Goal: Information Seeking & Learning: Learn about a topic

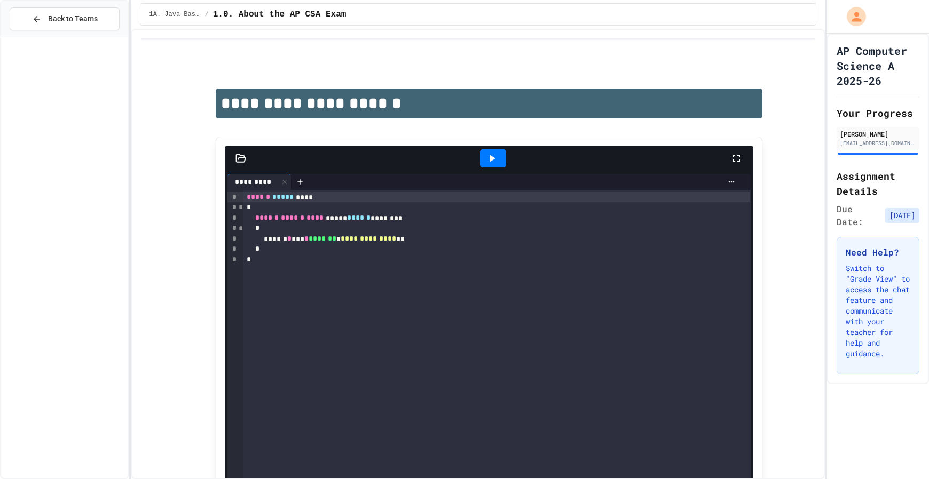
scroll to position [1831, 0]
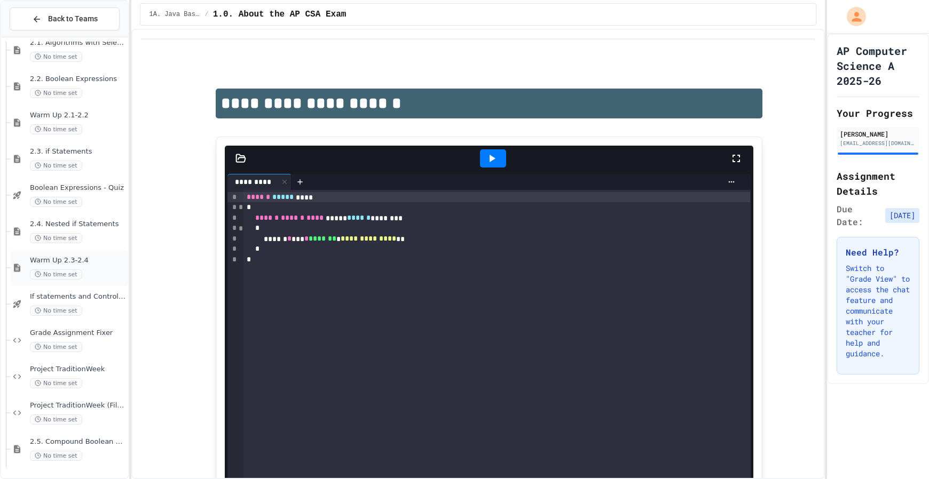
click at [95, 258] on span "Warm Up 2.3-2.4" at bounding box center [78, 260] width 96 height 9
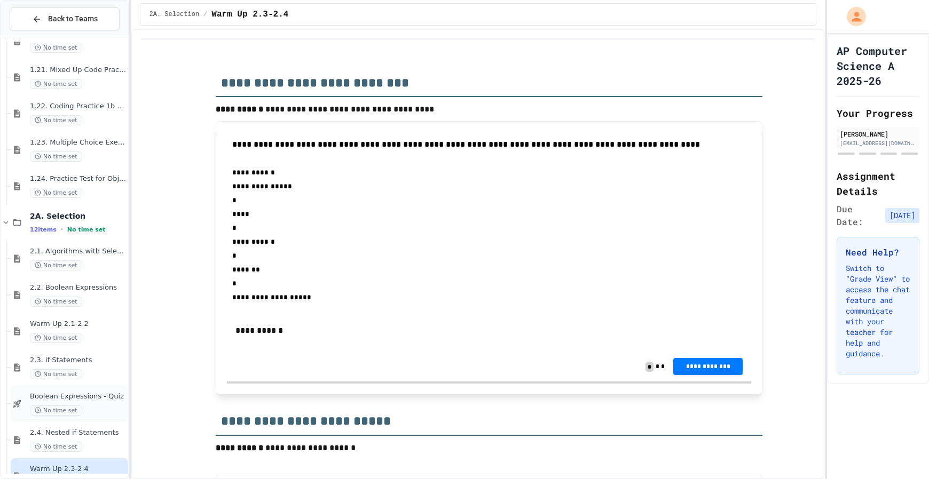
scroll to position [1602, 0]
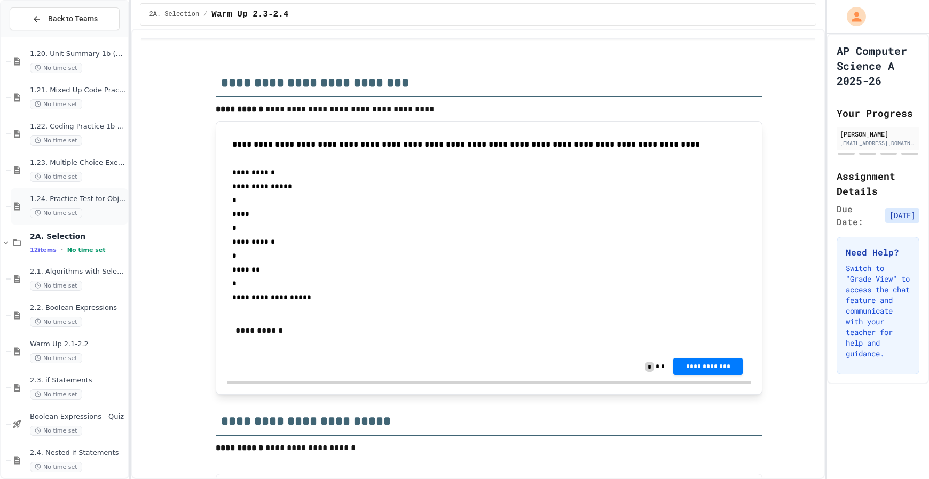
click at [97, 209] on div "No time set" at bounding box center [78, 213] width 96 height 10
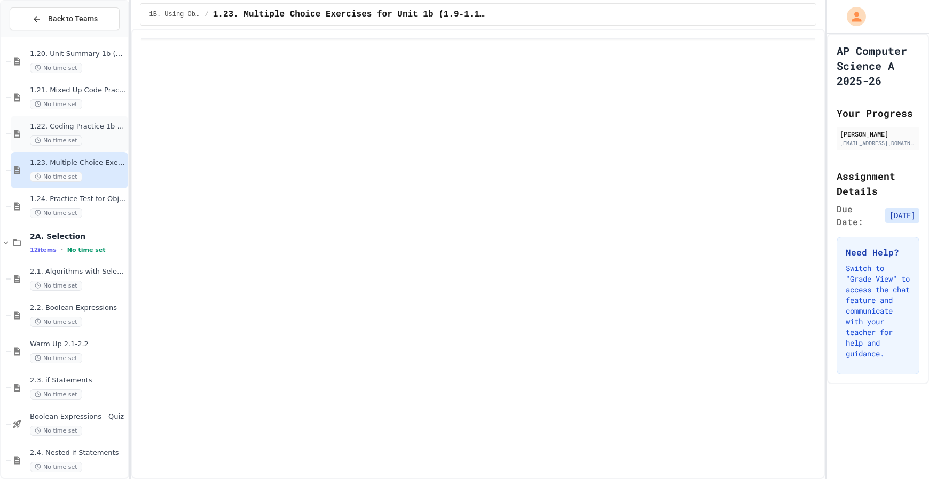
click at [95, 133] on div "1.22. Coding Practice 1b (1.7-1.15) No time set" at bounding box center [78, 133] width 96 height 23
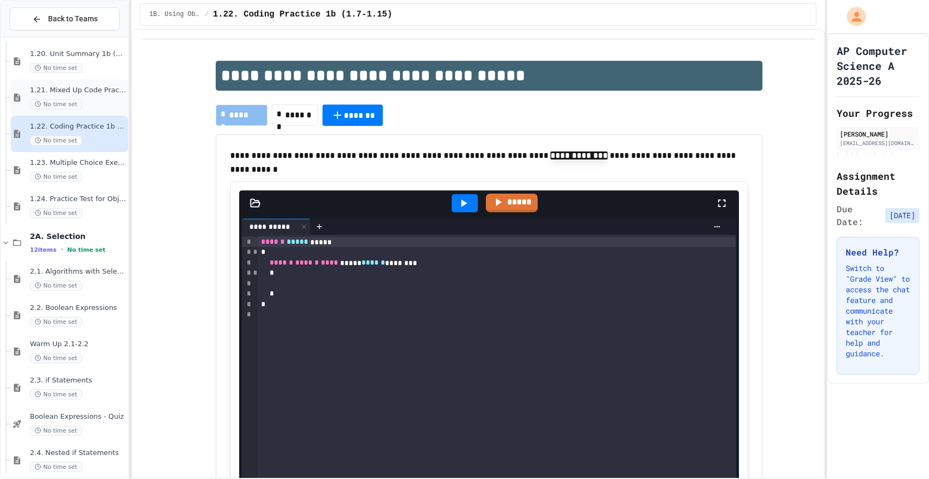
click at [89, 97] on div "1.21. Mixed Up Code Practice 1b (1.7-1.15) No time set" at bounding box center [78, 97] width 96 height 23
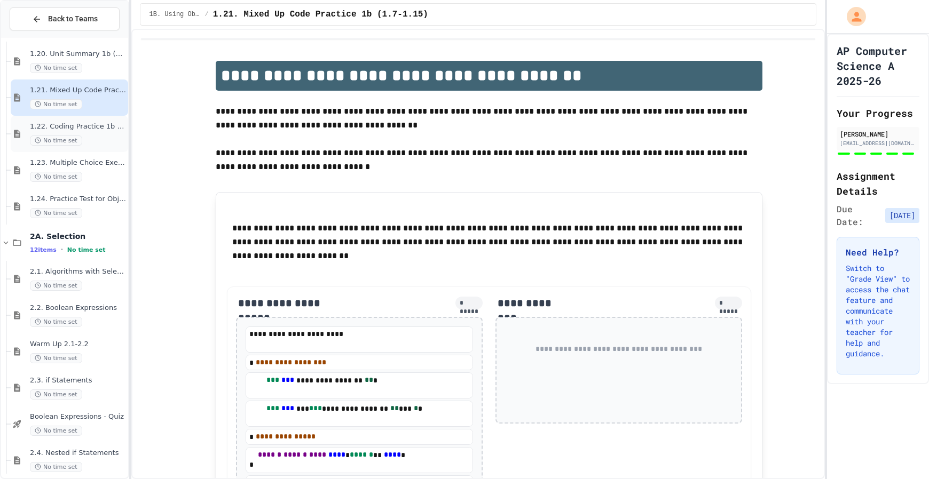
click at [89, 127] on span "1.22. Coding Practice 1b (1.7-1.15)" at bounding box center [78, 126] width 96 height 9
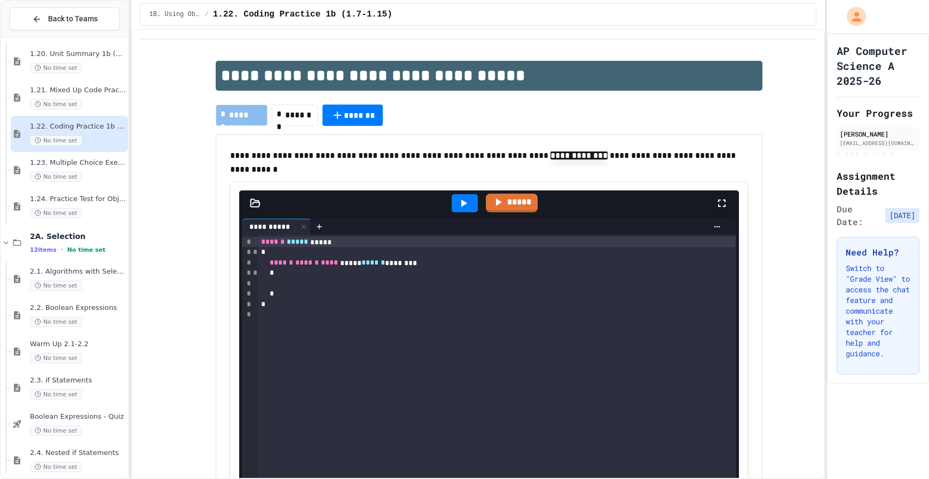
click at [316, 286] on div at bounding box center [497, 284] width 478 height 11
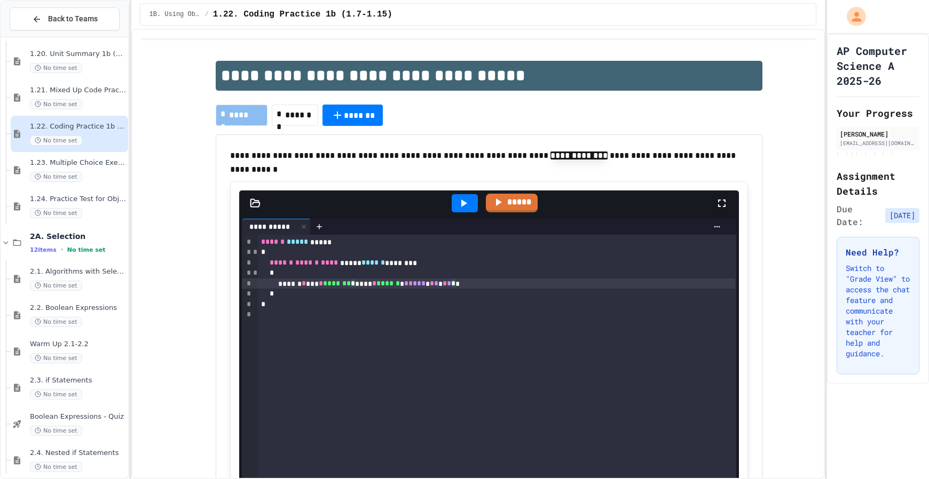
click at [457, 202] on icon at bounding box center [463, 203] width 13 height 13
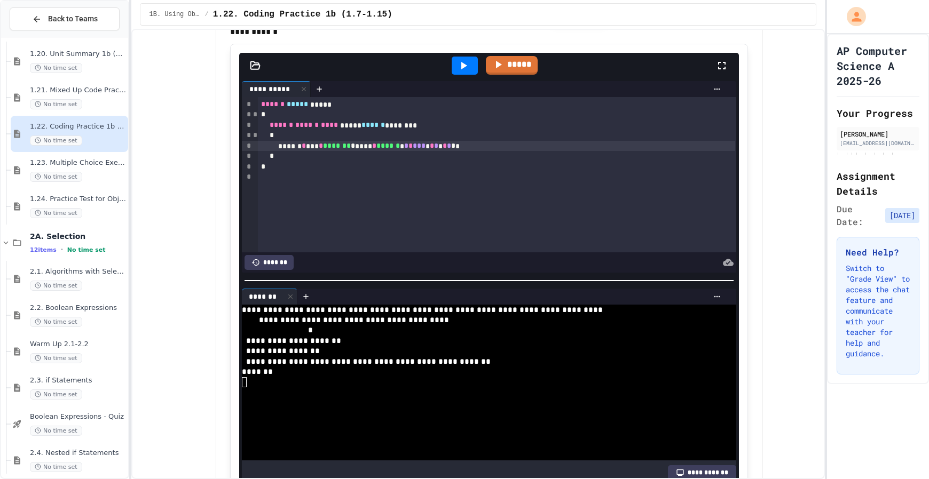
scroll to position [137, 0]
